Goal: Check status: Check status

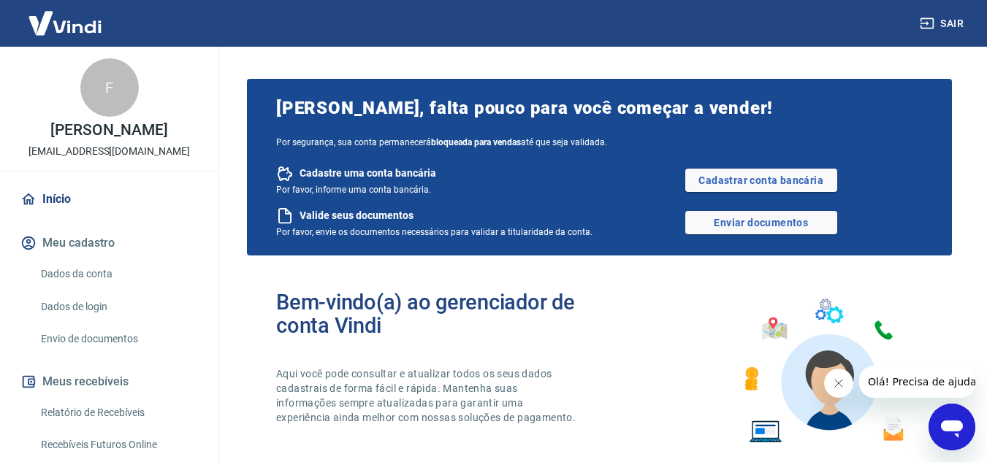
click at [837, 385] on icon "Fechar mensagem da empresa" at bounding box center [838, 384] width 12 height 12
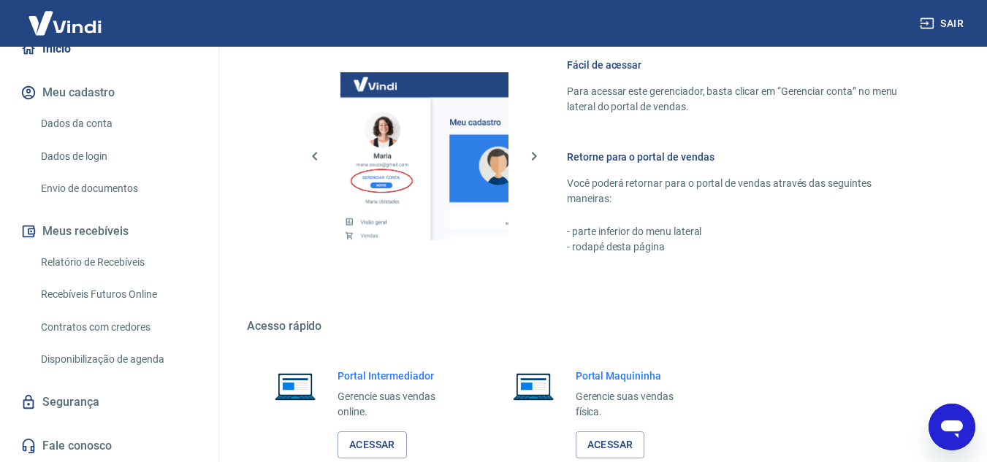
scroll to position [916, 0]
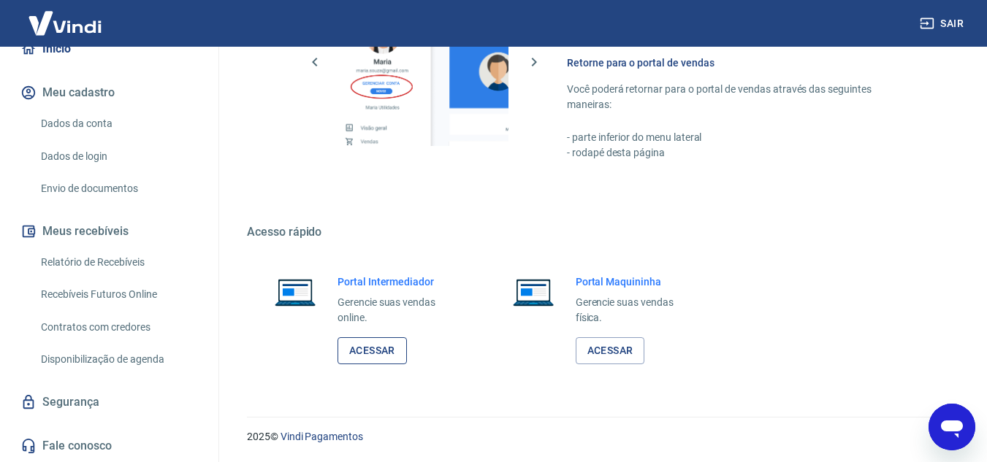
click at [357, 344] on link "Acessar" at bounding box center [372, 351] width 69 height 27
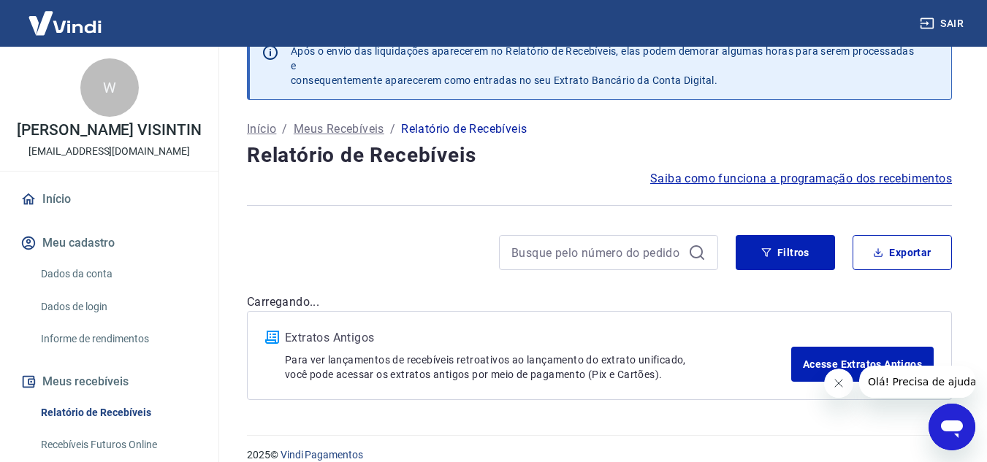
scroll to position [51, 0]
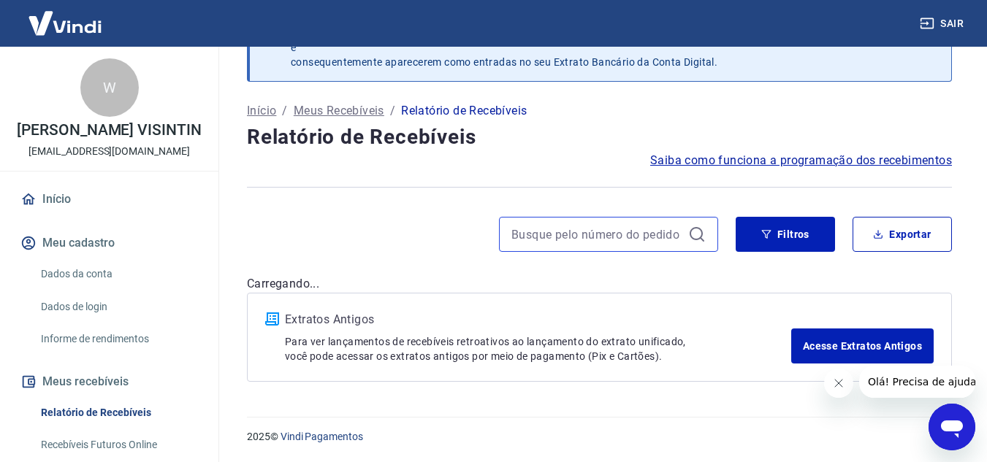
click at [576, 233] on input at bounding box center [596, 235] width 171 height 22
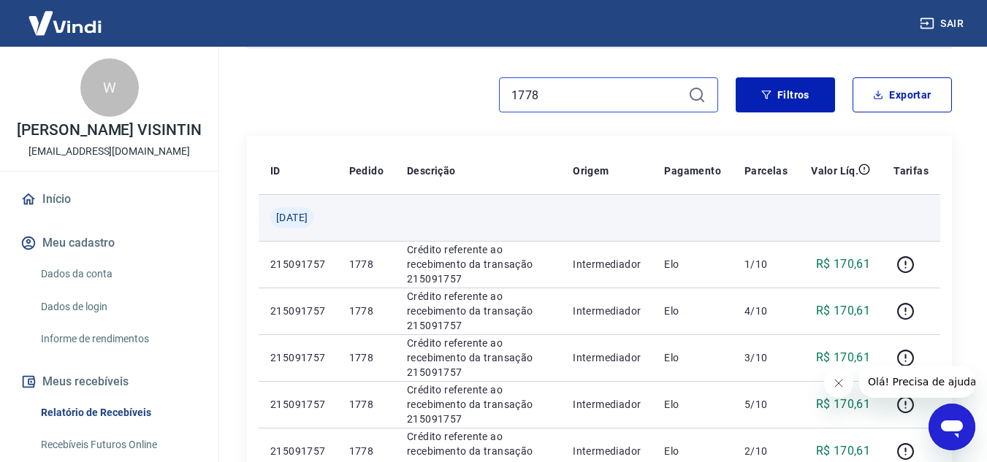
scroll to position [207, 0]
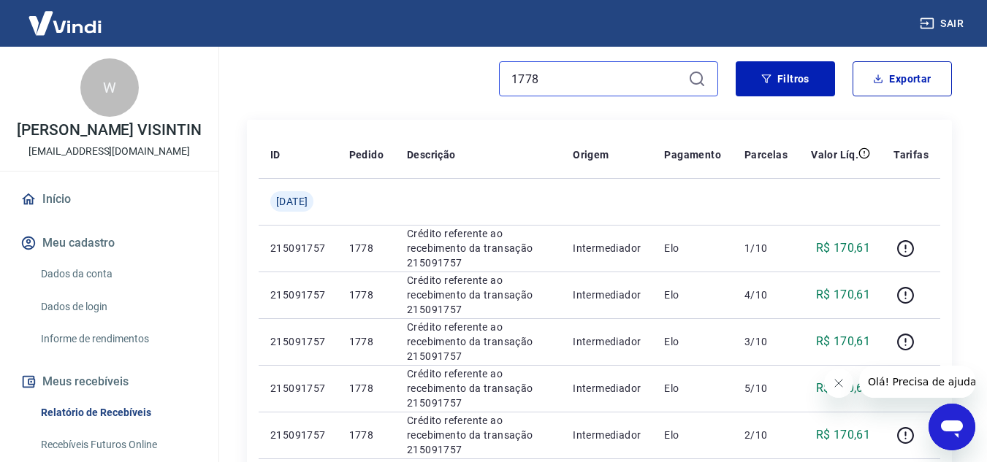
type input "1778"
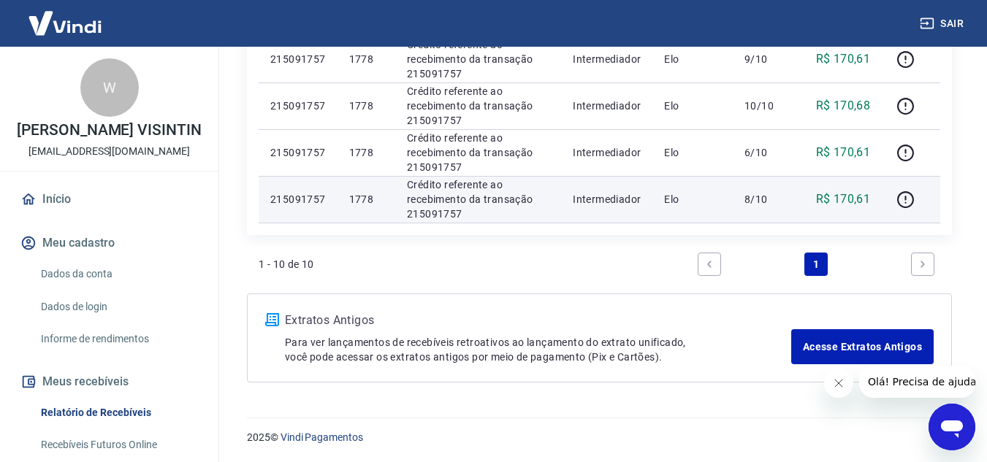
scroll to position [677, 0]
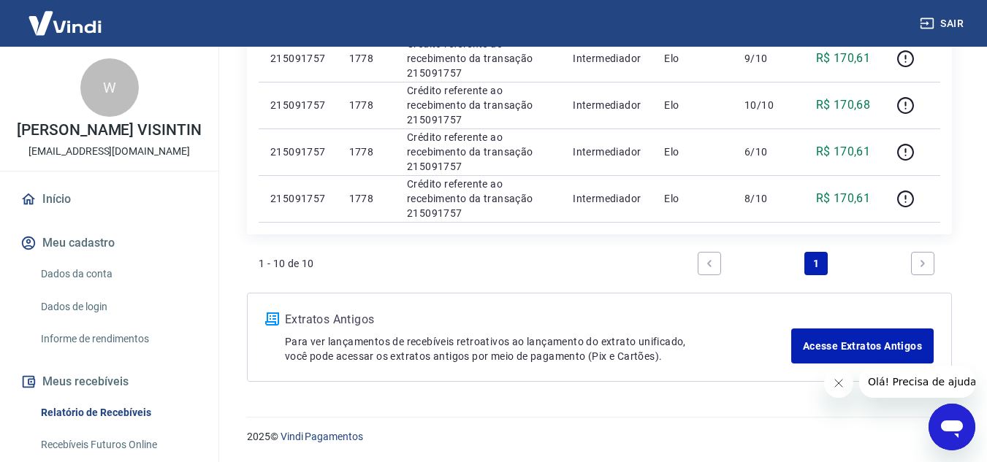
click at [929, 263] on link "Next page" at bounding box center [922, 263] width 23 height 23
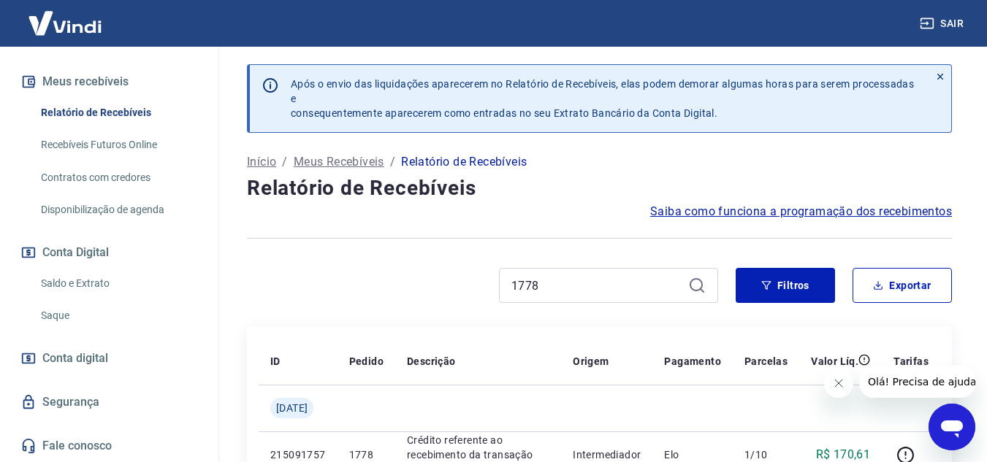
scroll to position [316, 0]
click at [94, 283] on link "Saldo e Extrato" at bounding box center [118, 284] width 166 height 30
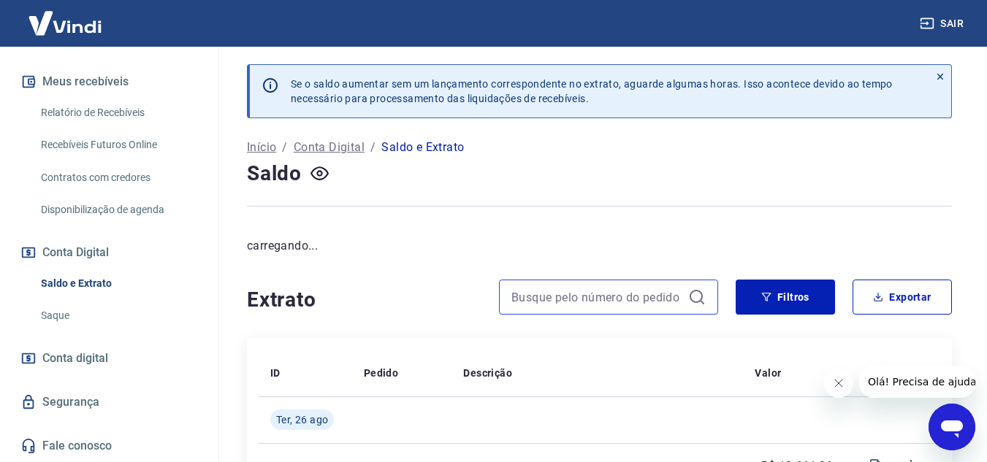
click at [603, 297] on input at bounding box center [596, 297] width 171 height 22
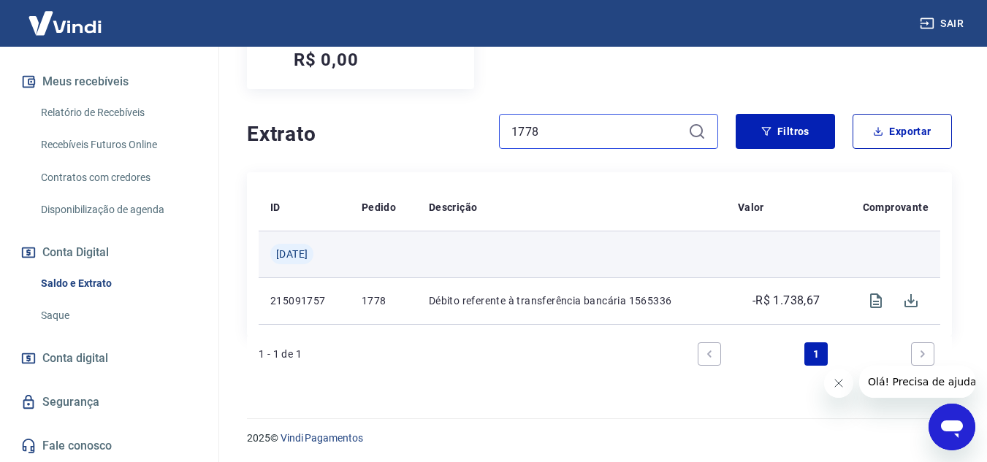
scroll to position [226, 0]
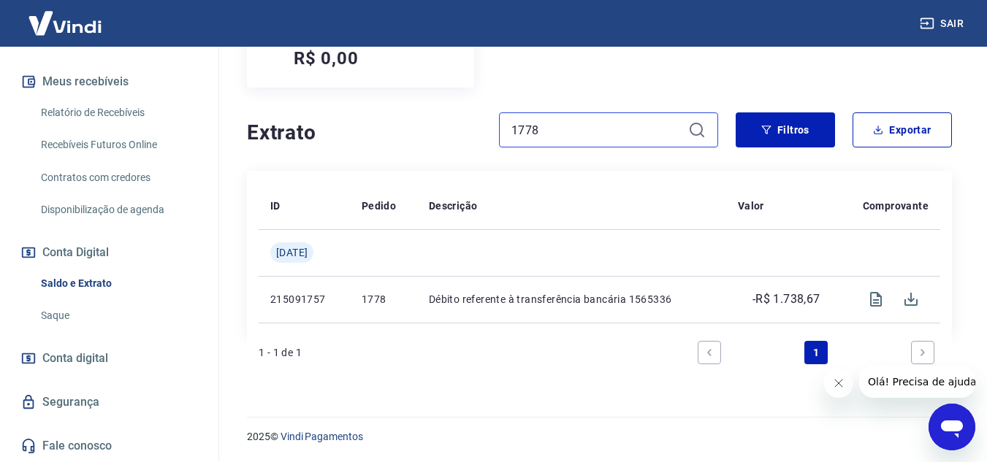
type input "1778"
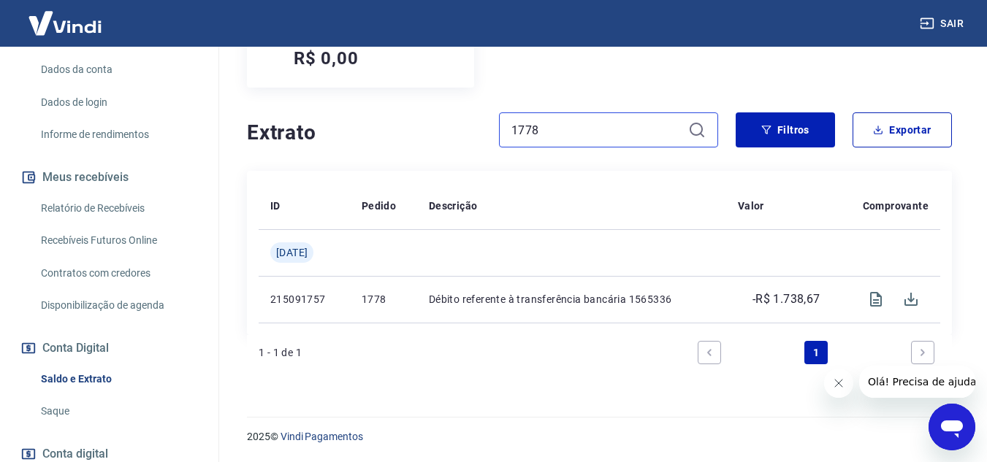
scroll to position [169, 0]
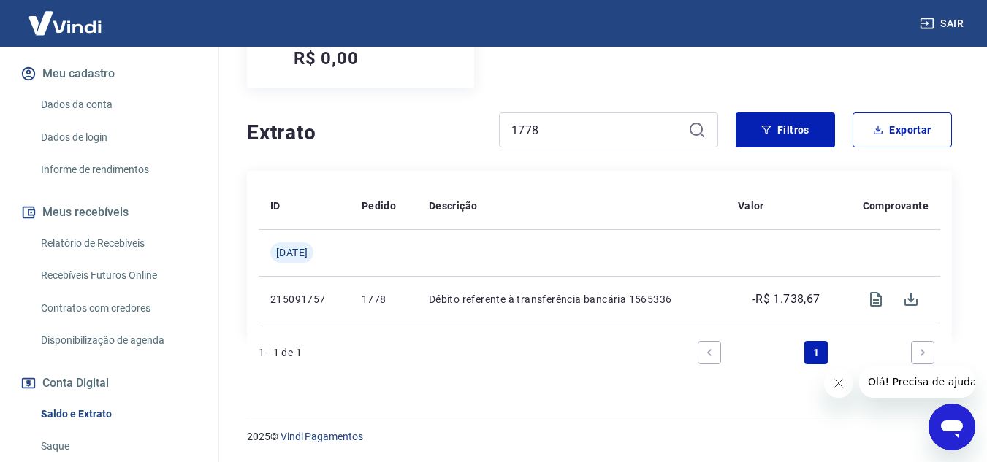
click at [129, 250] on link "Relatório de Recebíveis" at bounding box center [118, 244] width 166 height 30
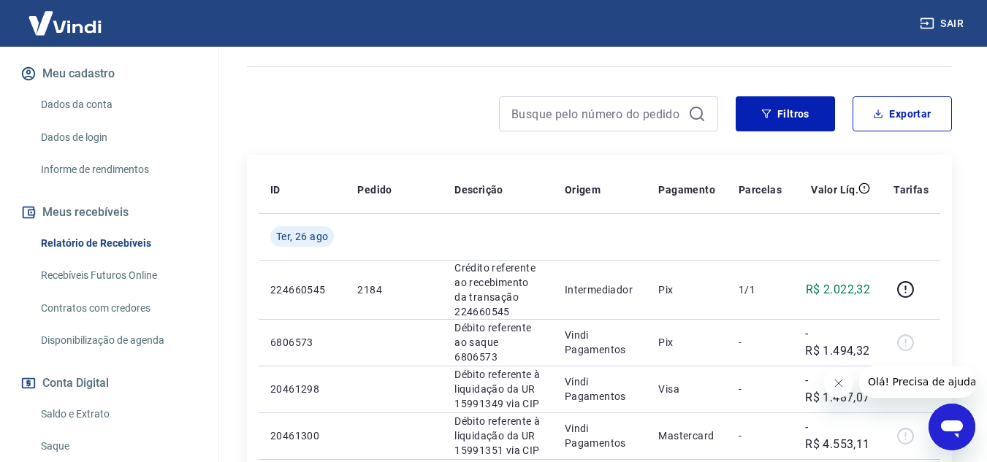
scroll to position [146, 0]
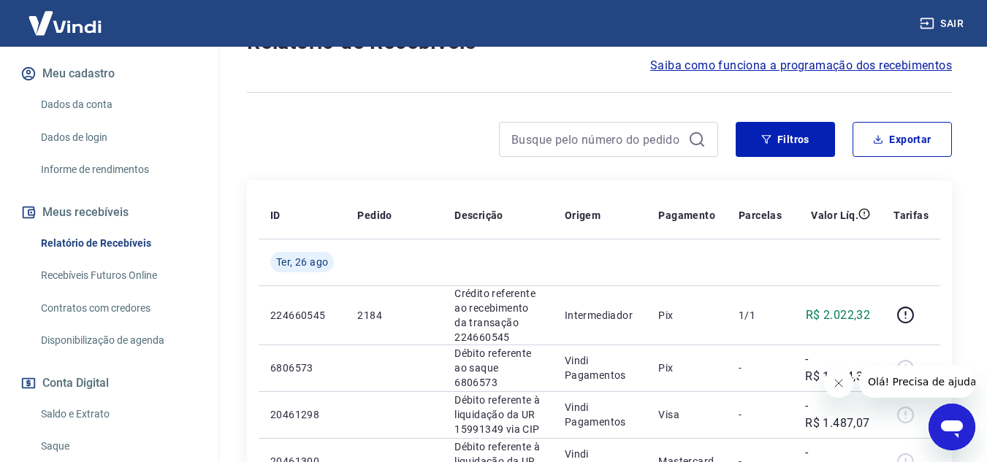
drag, startPoint x: 595, startPoint y: 165, endPoint x: 594, endPoint y: 127, distance: 38.0
click at [593, 161] on div "Filtros Exportar" at bounding box center [599, 145] width 705 height 47
click at [594, 127] on div at bounding box center [608, 139] width 219 height 35
click at [605, 152] on div at bounding box center [608, 139] width 219 height 35
drag, startPoint x: 612, startPoint y: 137, endPoint x: 997, endPoint y: 83, distance: 389.5
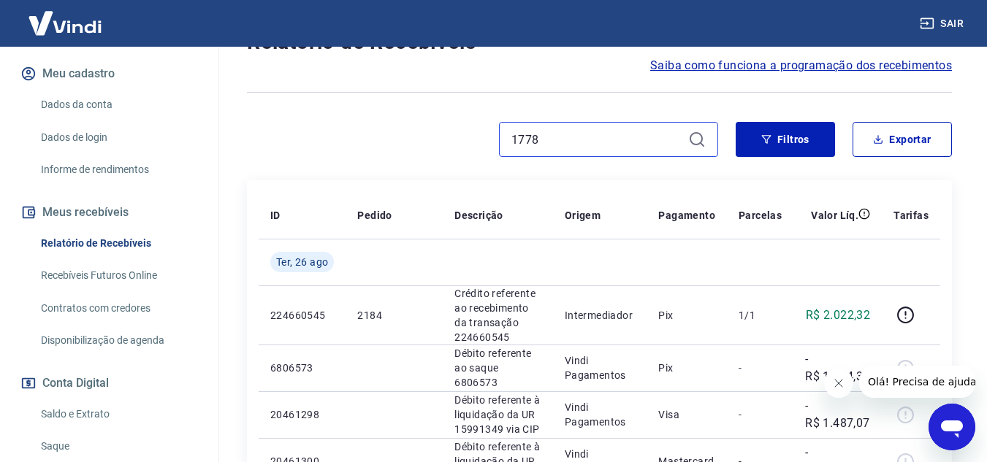
click at [612, 137] on input "1778" at bounding box center [596, 140] width 171 height 22
click at [613, 136] on input "1778" at bounding box center [596, 140] width 171 height 22
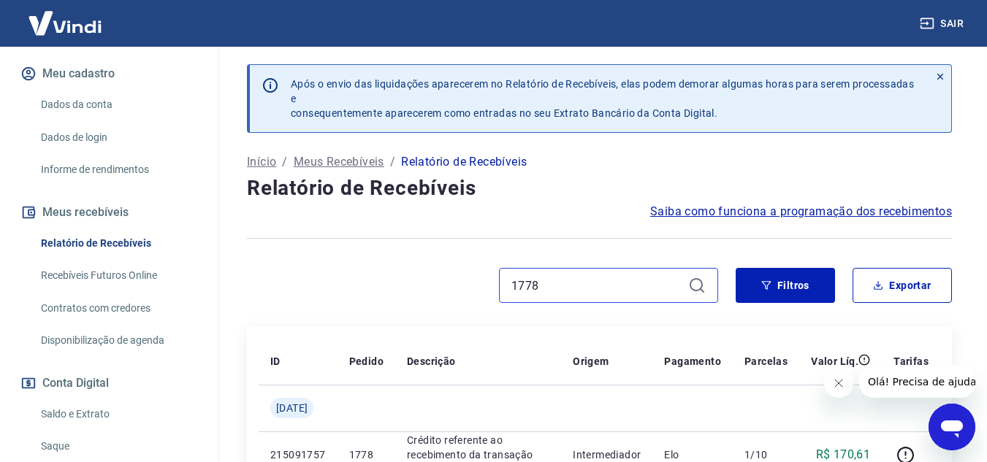
type input "1778"
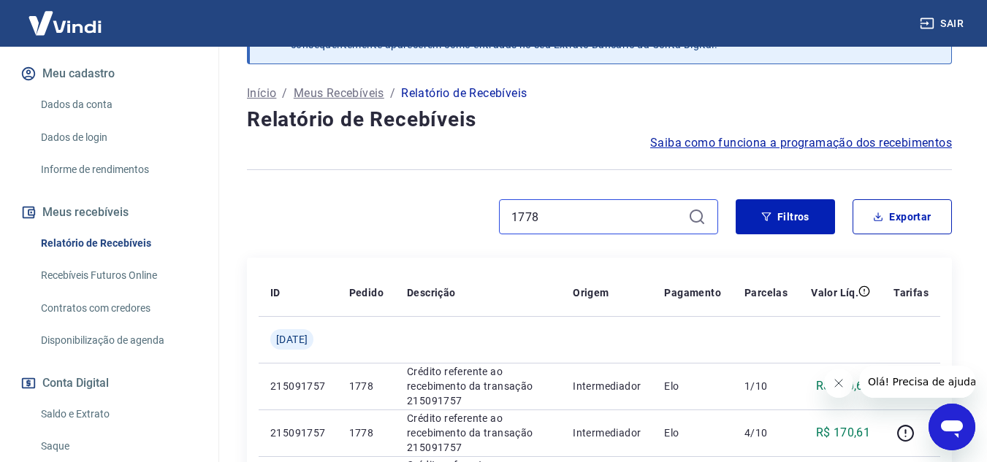
scroll to position [146, 0]
